Goal: Task Accomplishment & Management: Manage account settings

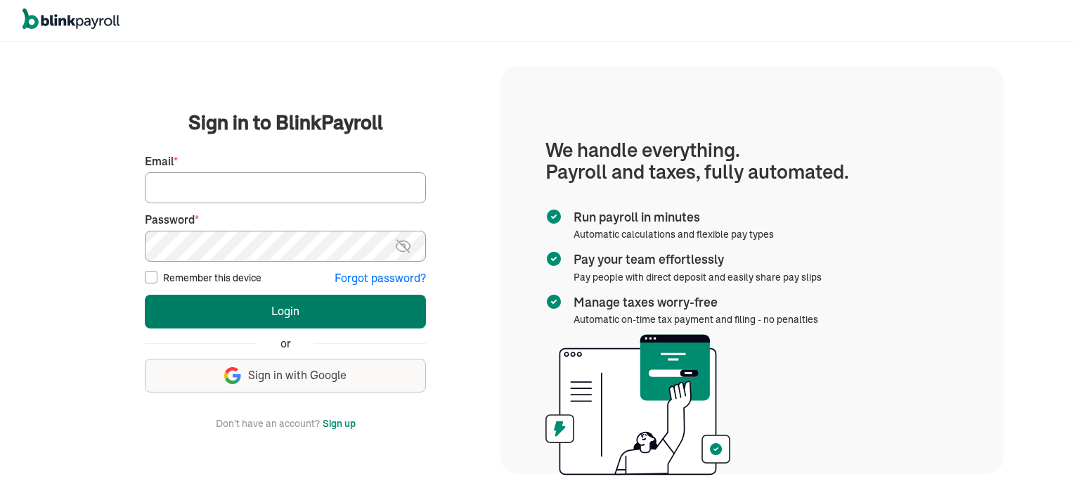
type input "vincentwilson298@gmail.com"
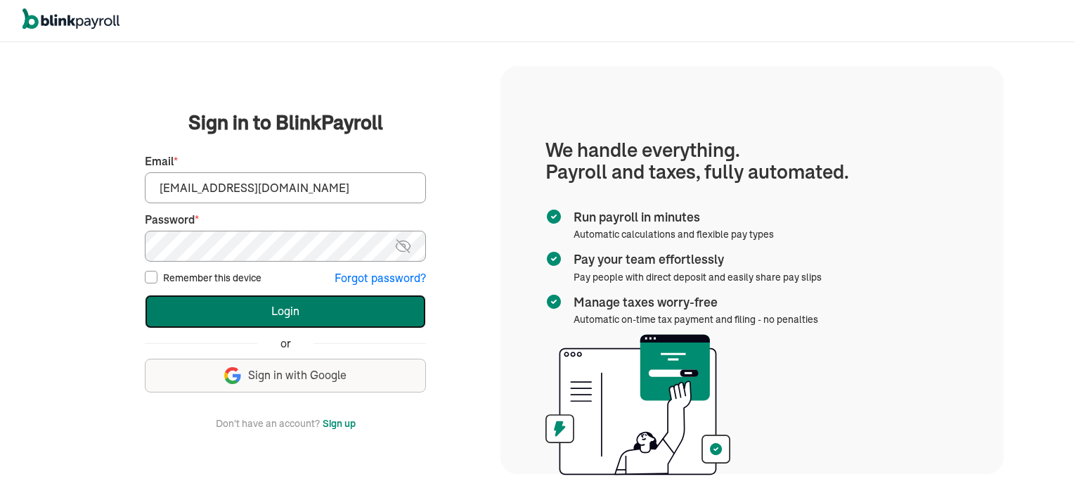
click at [290, 318] on button "Login" at bounding box center [285, 311] width 281 height 34
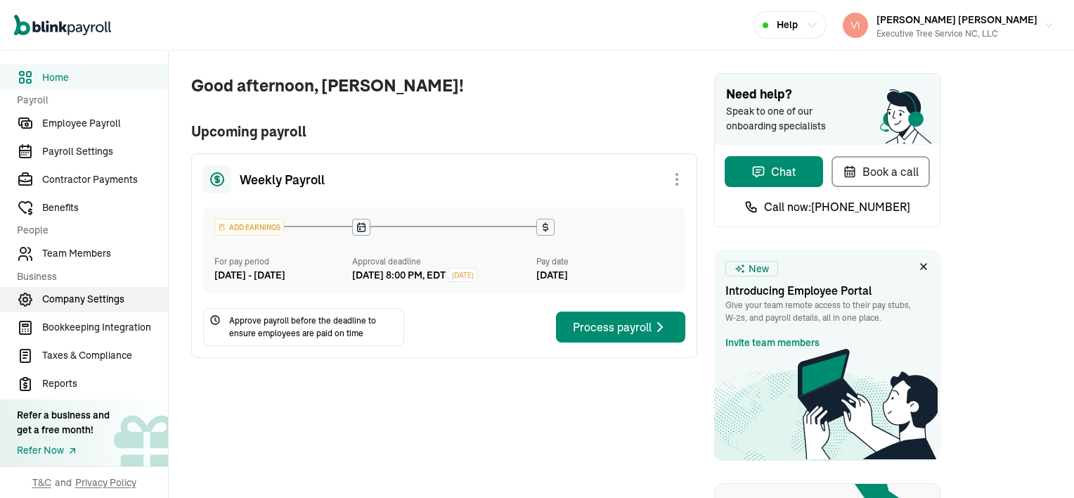
click at [95, 295] on span "Company Settings" at bounding box center [105, 299] width 126 height 15
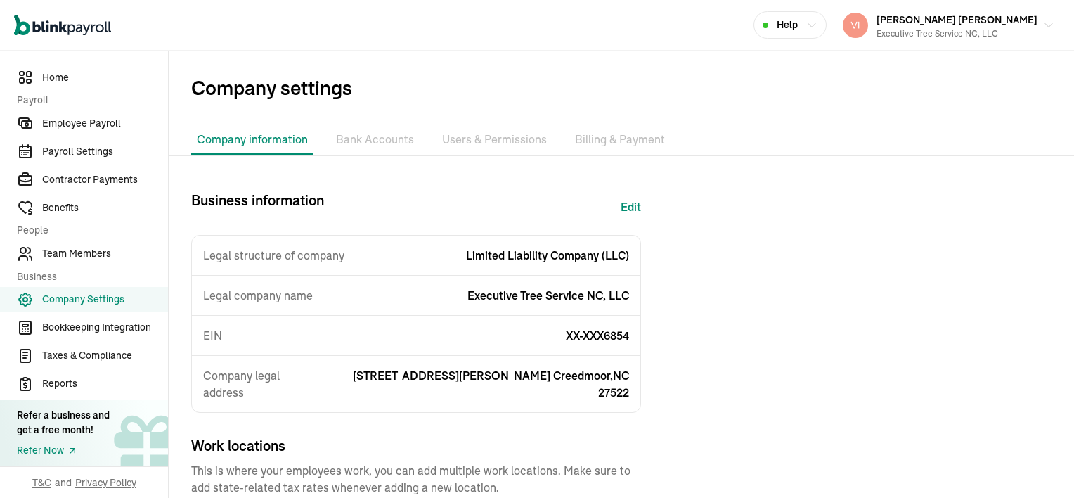
click at [644, 141] on li "Billing & Payment" at bounding box center [619, 140] width 101 height 30
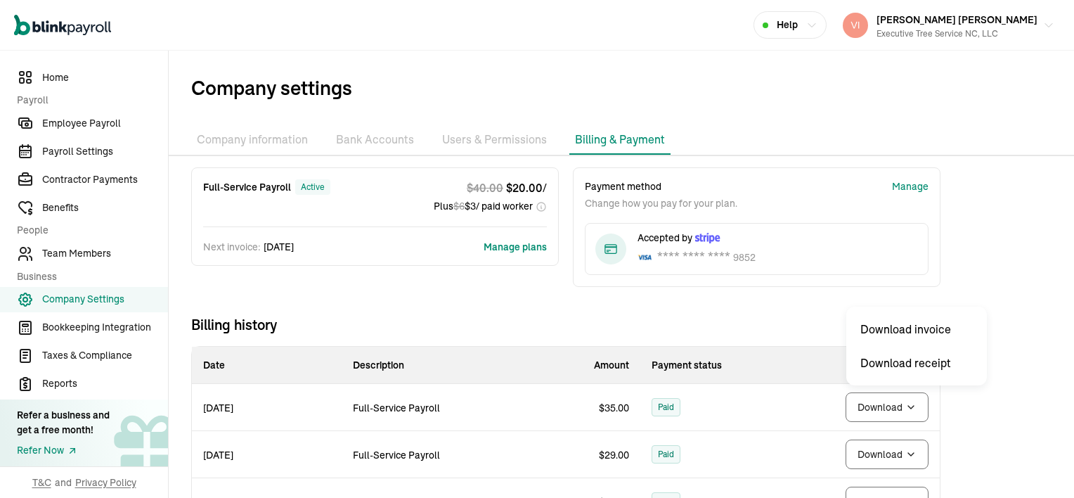
click at [916, 406] on body "Open main menu Help [PERSON_NAME] [PERSON_NAME] Executive Tree Service NC, LLC …" at bounding box center [537, 249] width 1074 height 498
click at [885, 405] on body "Open main menu Help [PERSON_NAME] [PERSON_NAME] Executive Tree Service NC, LLC …" at bounding box center [537, 249] width 1074 height 498
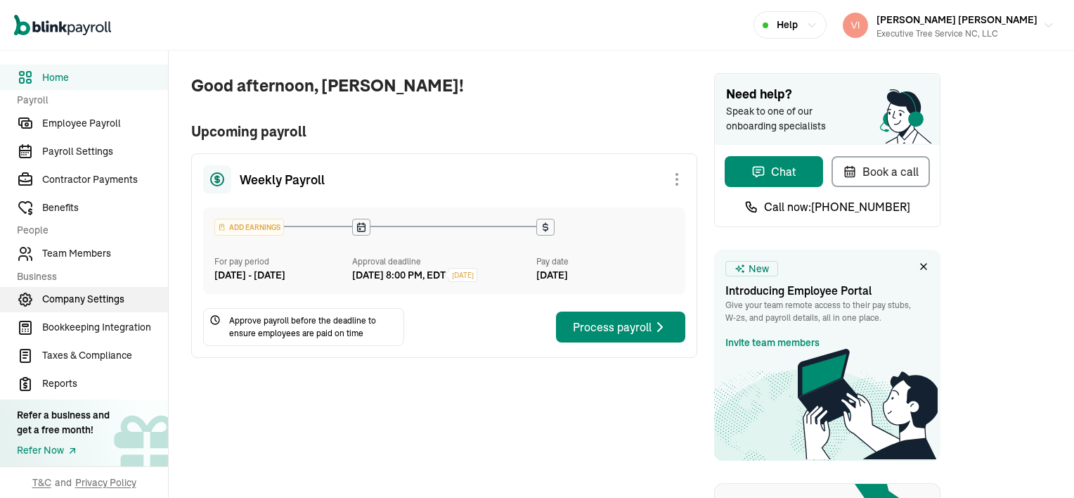
click at [95, 295] on span "Company Settings" at bounding box center [105, 299] width 126 height 15
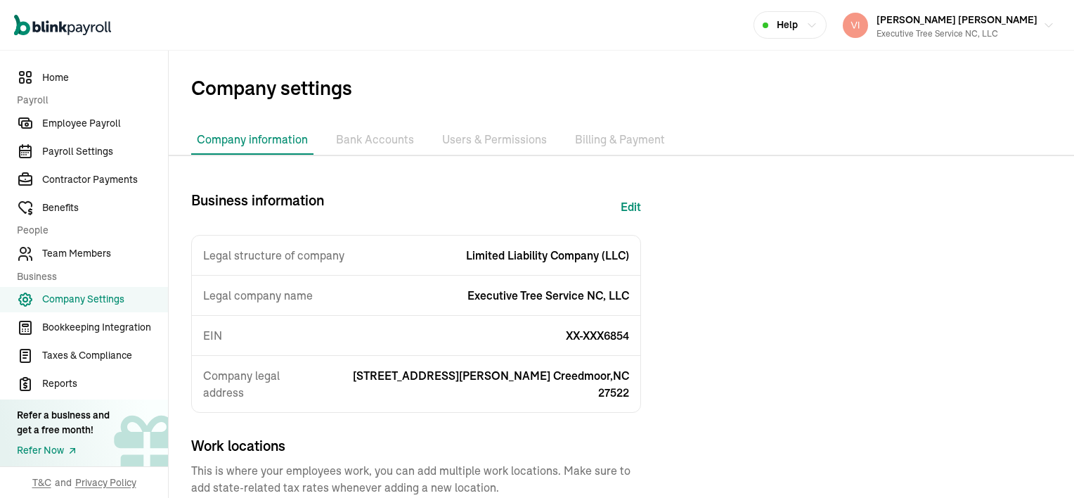
click at [644, 141] on li "Billing & Payment" at bounding box center [619, 140] width 101 height 30
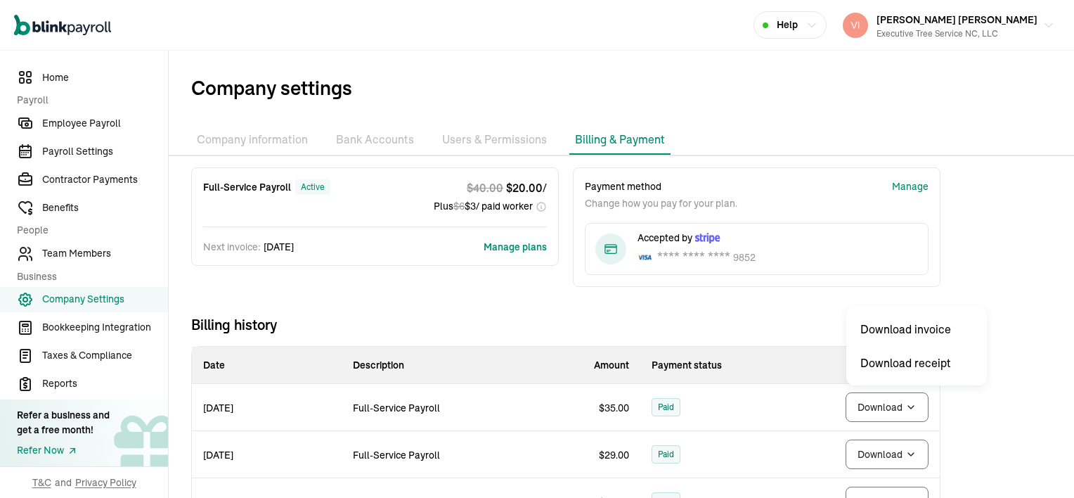
click at [916, 406] on body "Open main menu Help [PERSON_NAME] [PERSON_NAME] Executive Tree Service NC, LLC …" at bounding box center [537, 249] width 1074 height 498
click at [885, 405] on body "Open main menu Help [PERSON_NAME] [PERSON_NAME] Executive Tree Service NC, LLC …" at bounding box center [537, 249] width 1074 height 498
